Goal: Navigation & Orientation: Find specific page/section

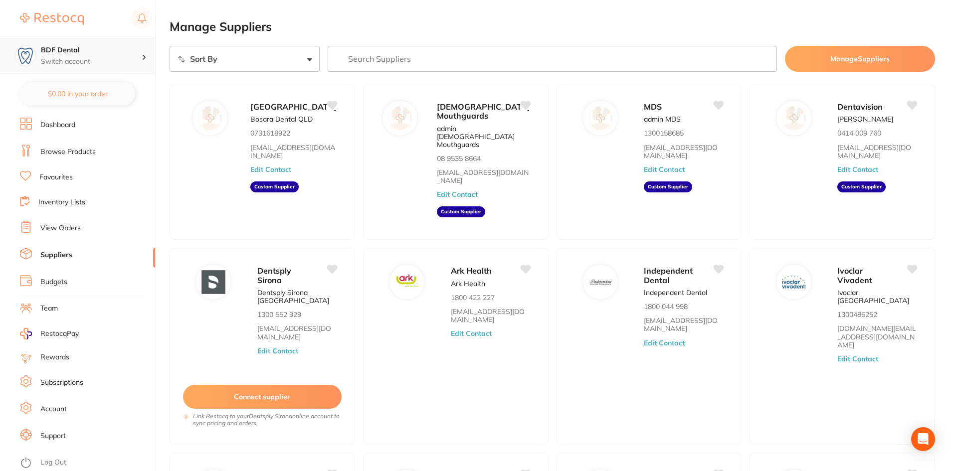
click at [96, 61] on p "Switch account" at bounding box center [91, 62] width 101 height 10
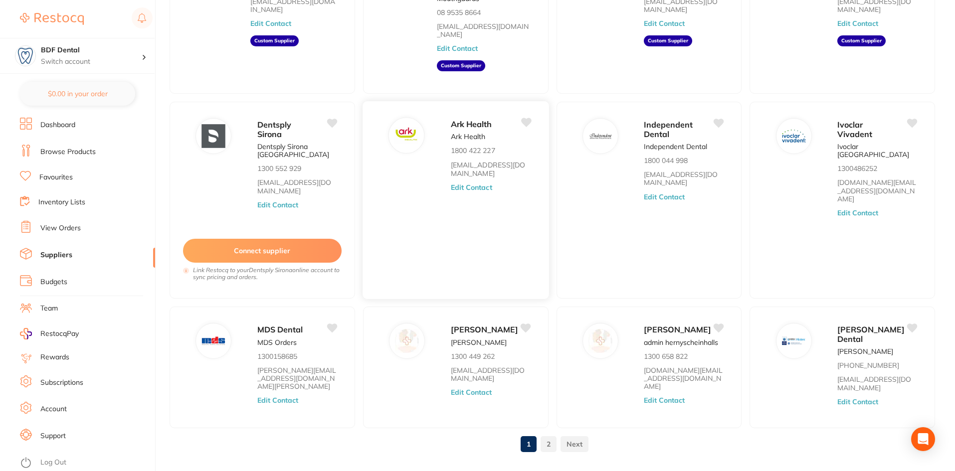
scroll to position [150, 0]
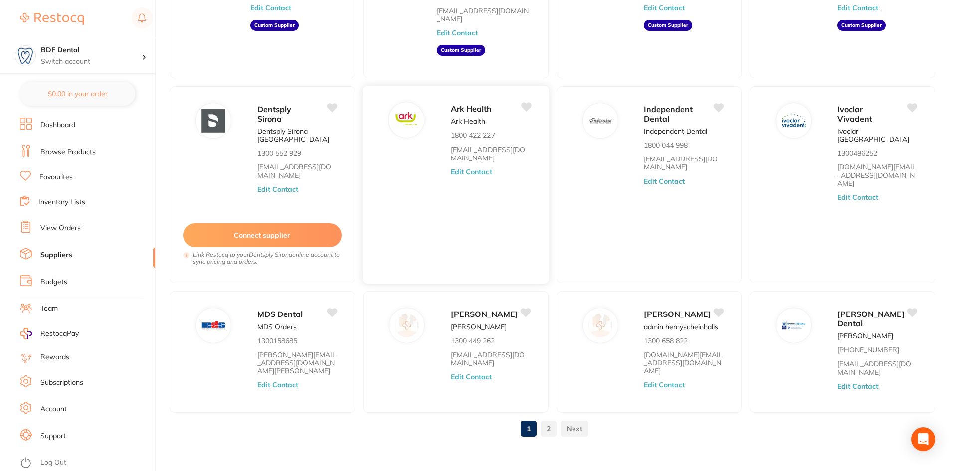
scroll to position [163, 0]
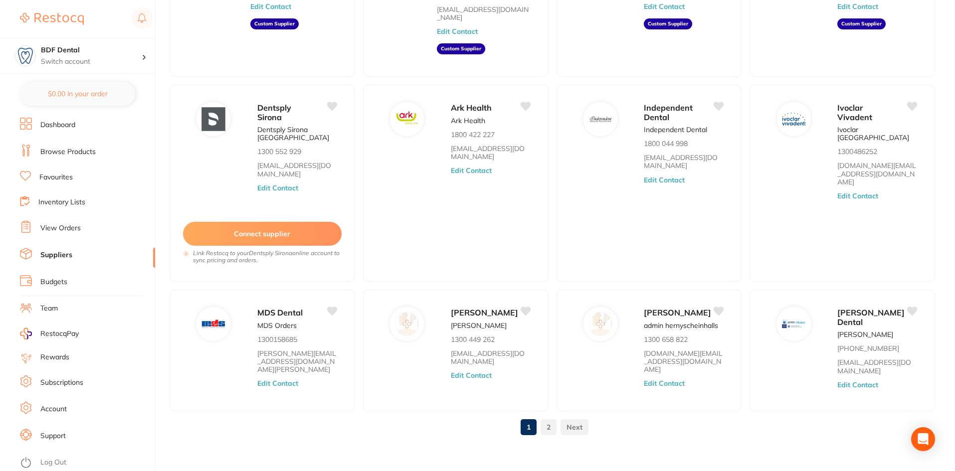
click at [67, 148] on link "Browse Products" at bounding box center [67, 152] width 55 height 10
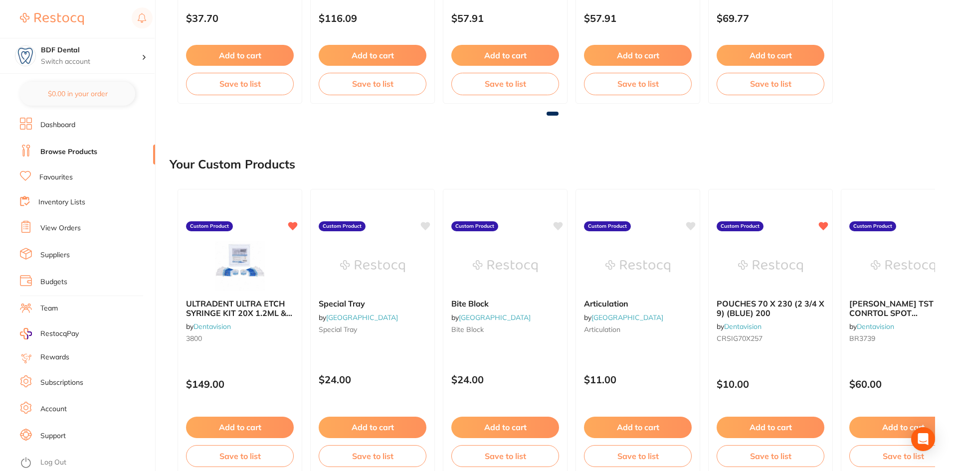
scroll to position [349, 0]
